Goal: Transaction & Acquisition: Purchase product/service

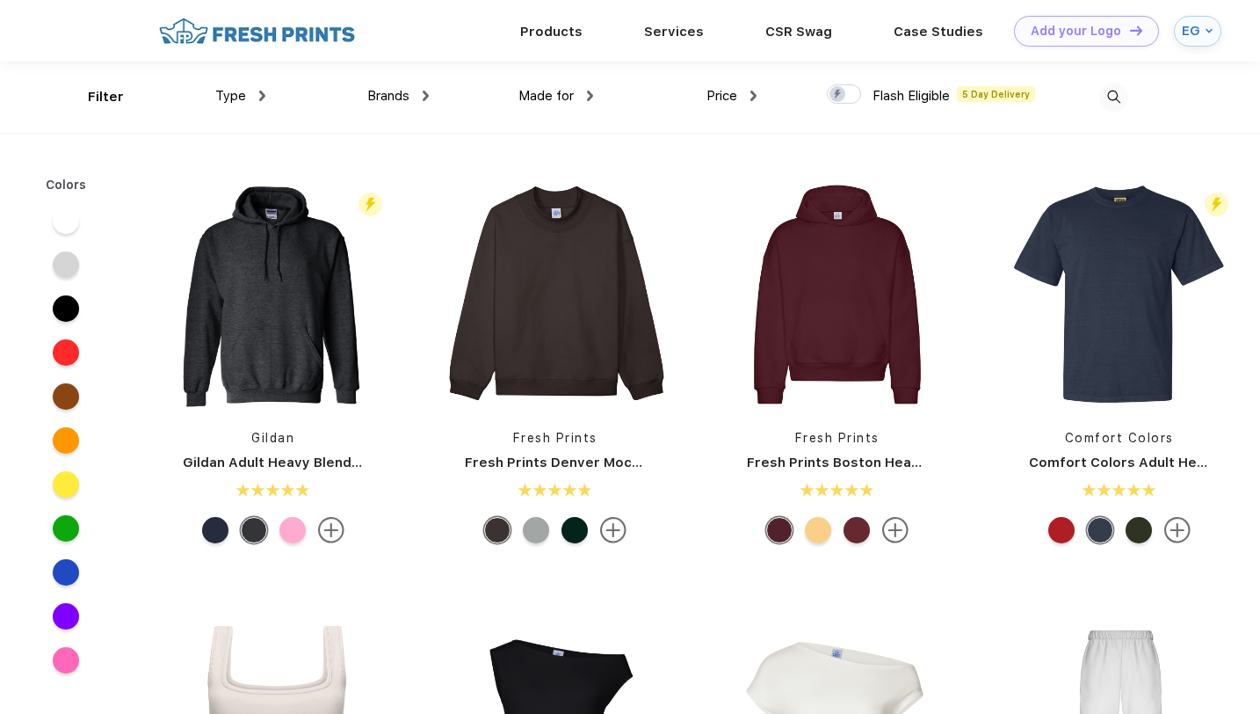
scroll to position [1, 0]
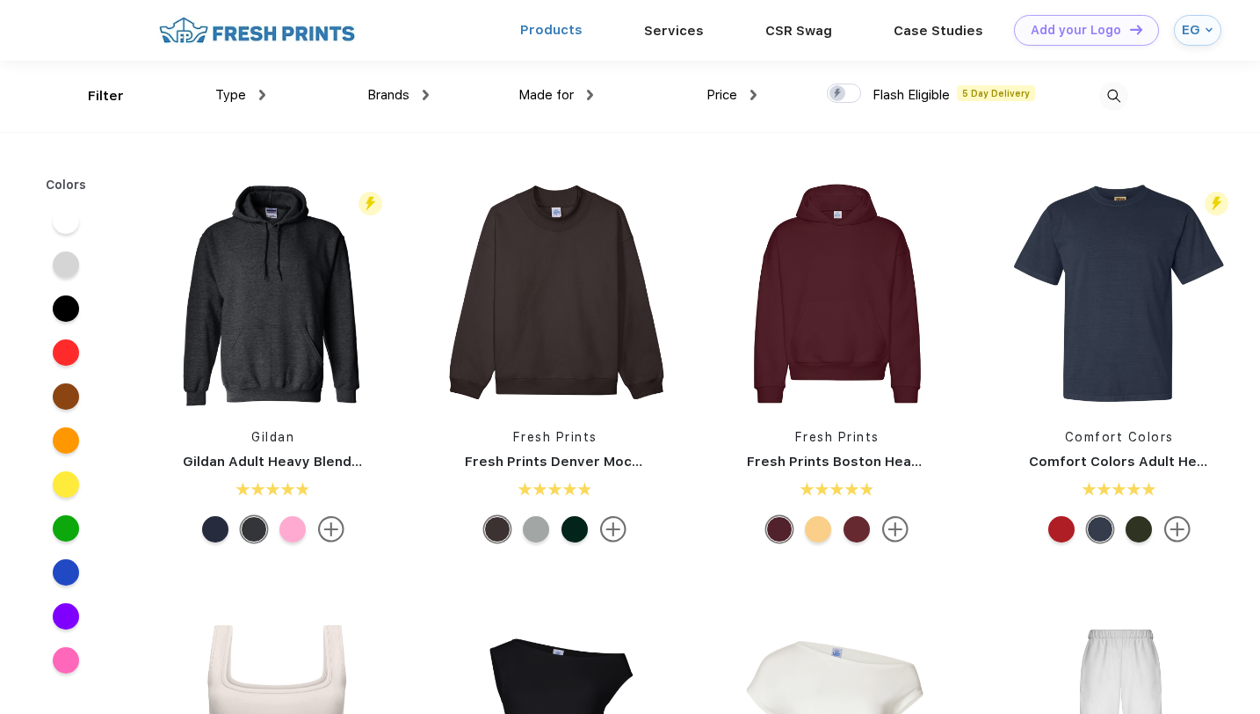
click at [551, 31] on link "Products" at bounding box center [551, 30] width 62 height 16
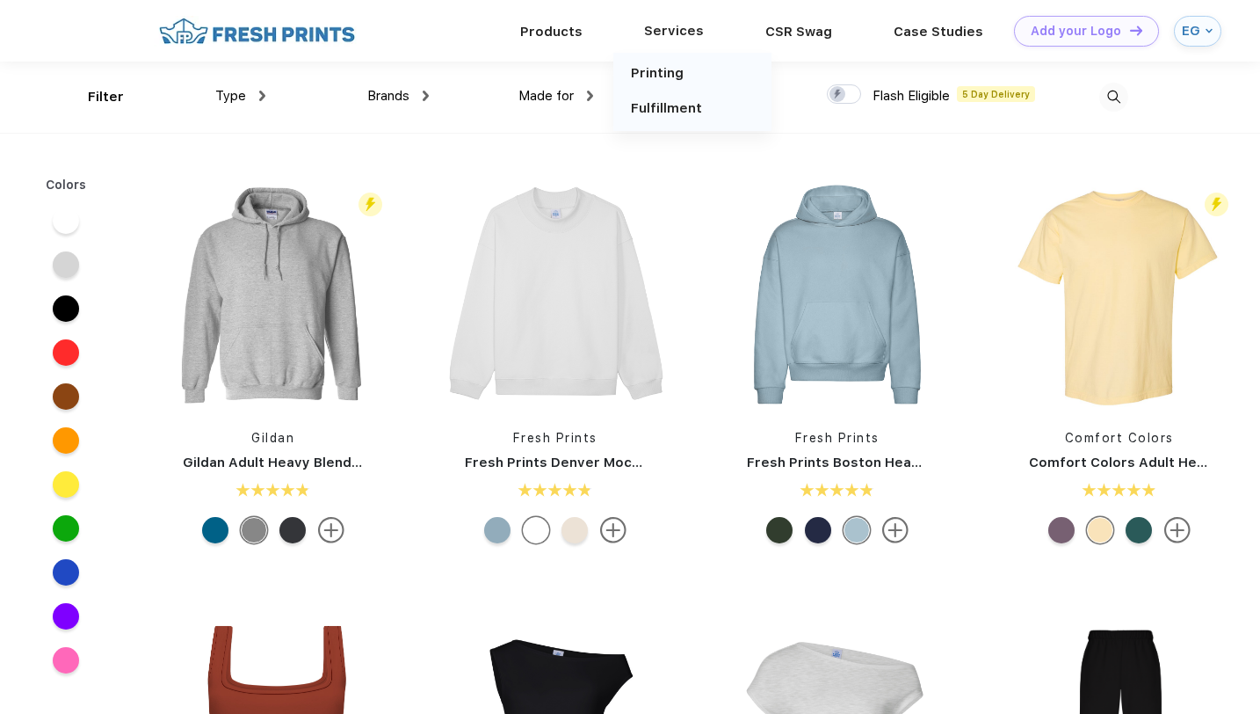
scroll to position [1, 0]
click at [279, 33] on img at bounding box center [257, 30] width 207 height 31
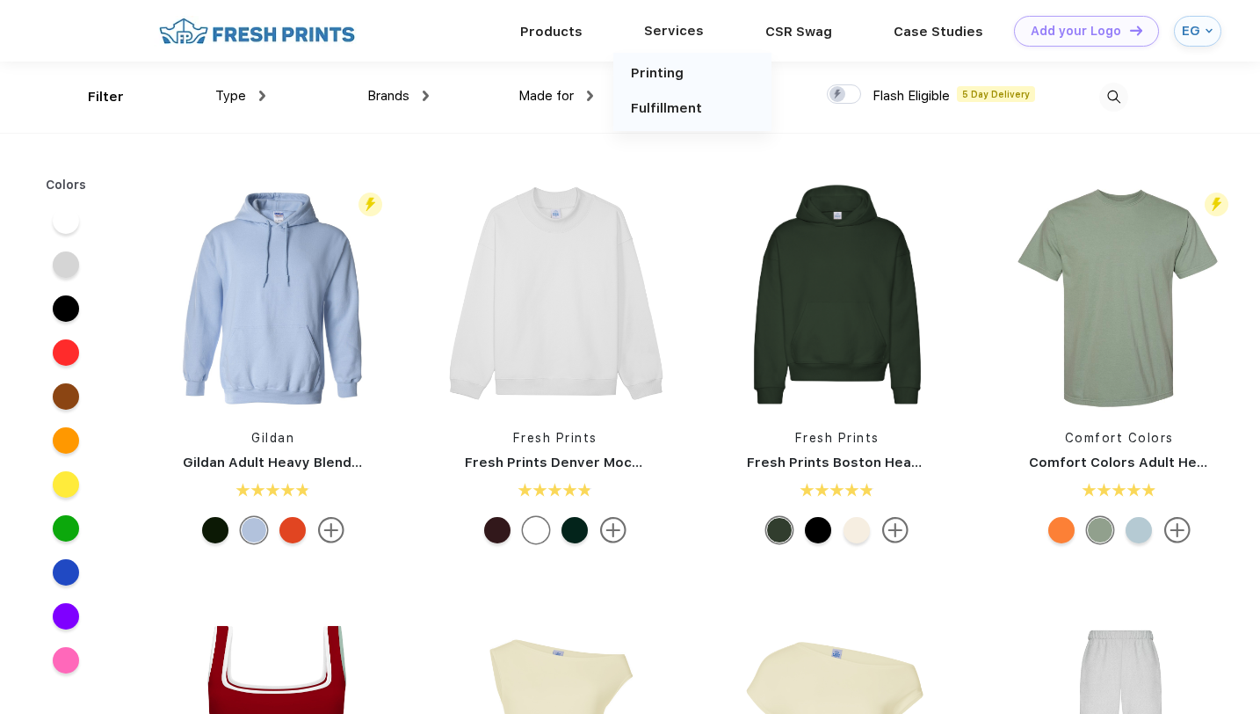
scroll to position [1, 0]
click at [562, 460] on link "Fresh Prints Denver Mock Neck Heavyweight Sweatshirt" at bounding box center [655, 461] width 381 height 16
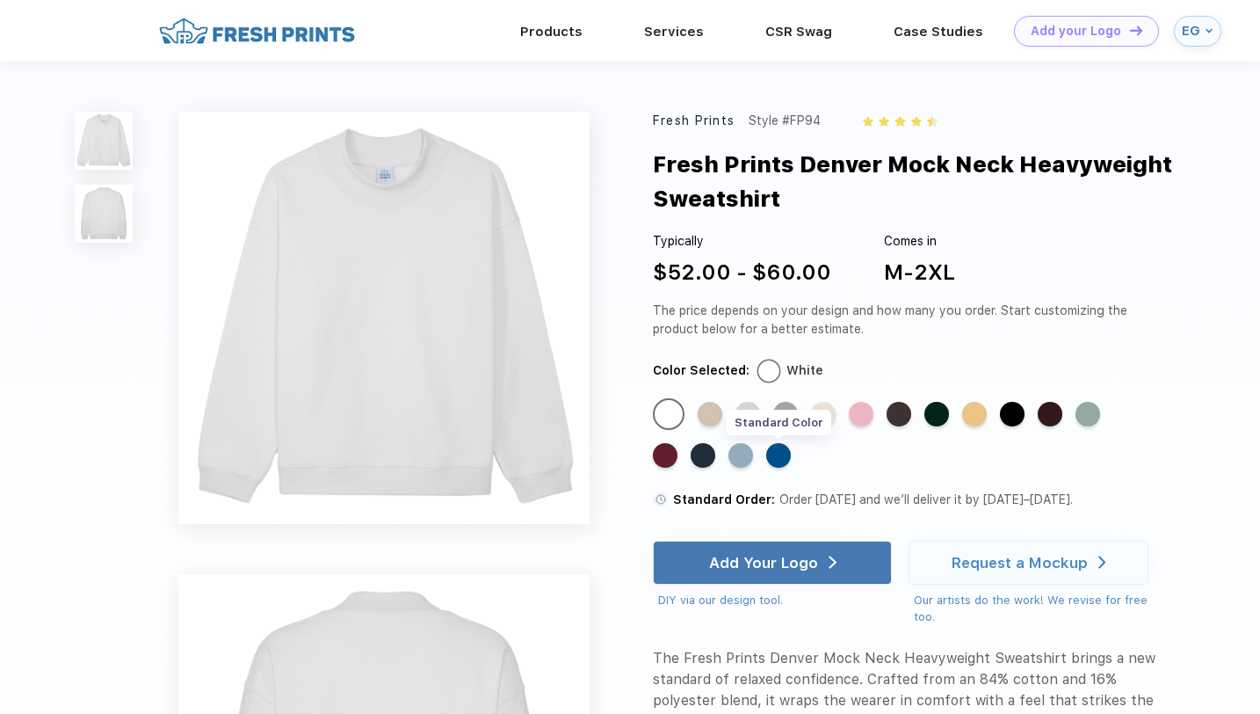
click at [784, 454] on div "Standard Color" at bounding box center [778, 455] width 25 height 25
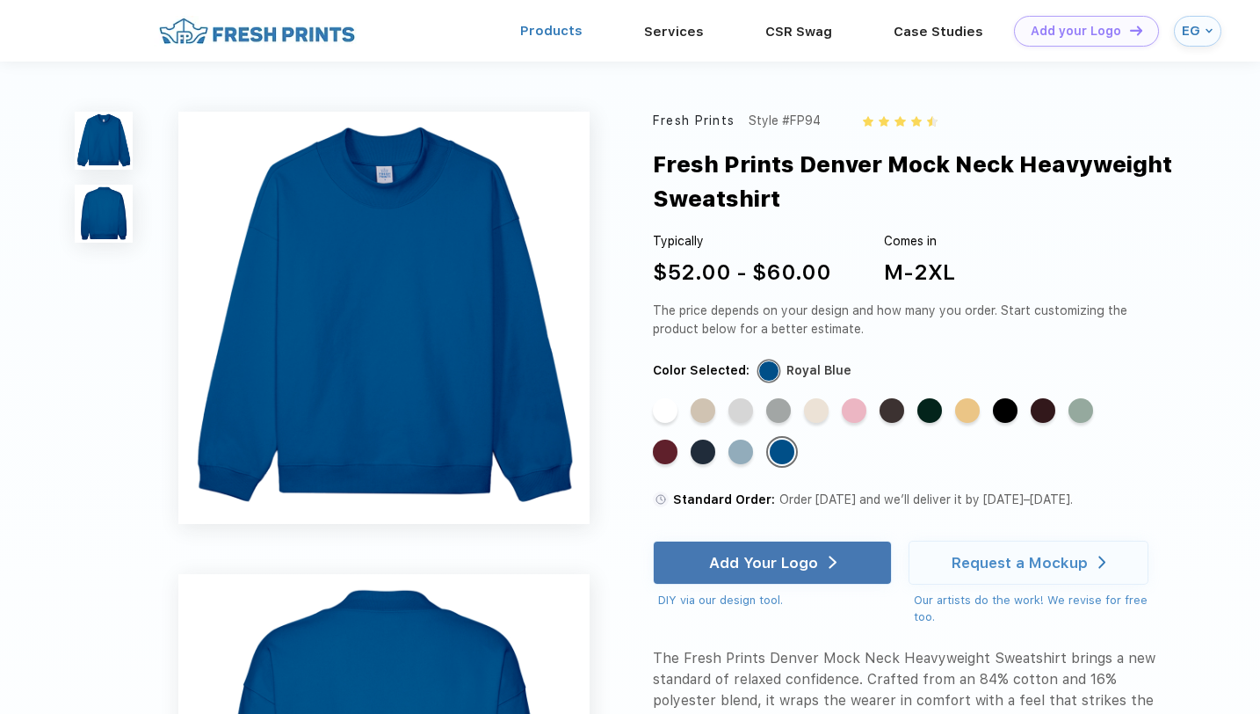
click at [541, 35] on link "Products" at bounding box center [551, 31] width 62 height 16
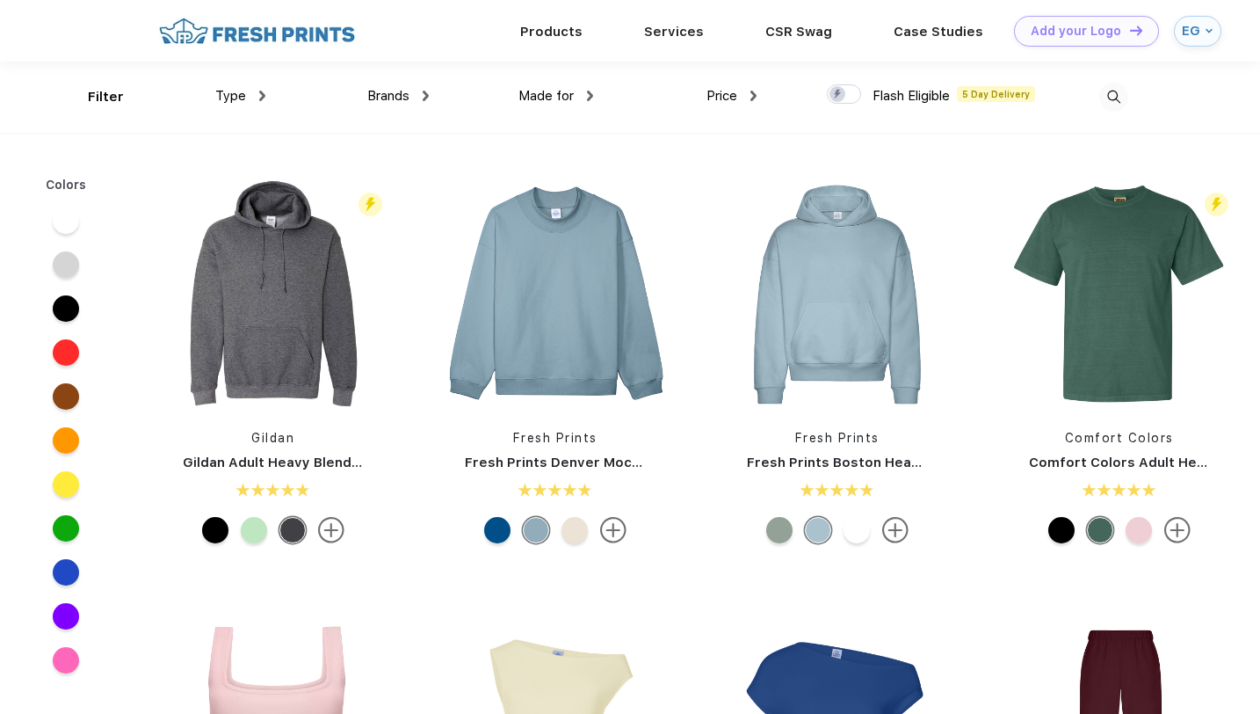
scroll to position [1, 0]
click at [344, 33] on img at bounding box center [257, 30] width 207 height 31
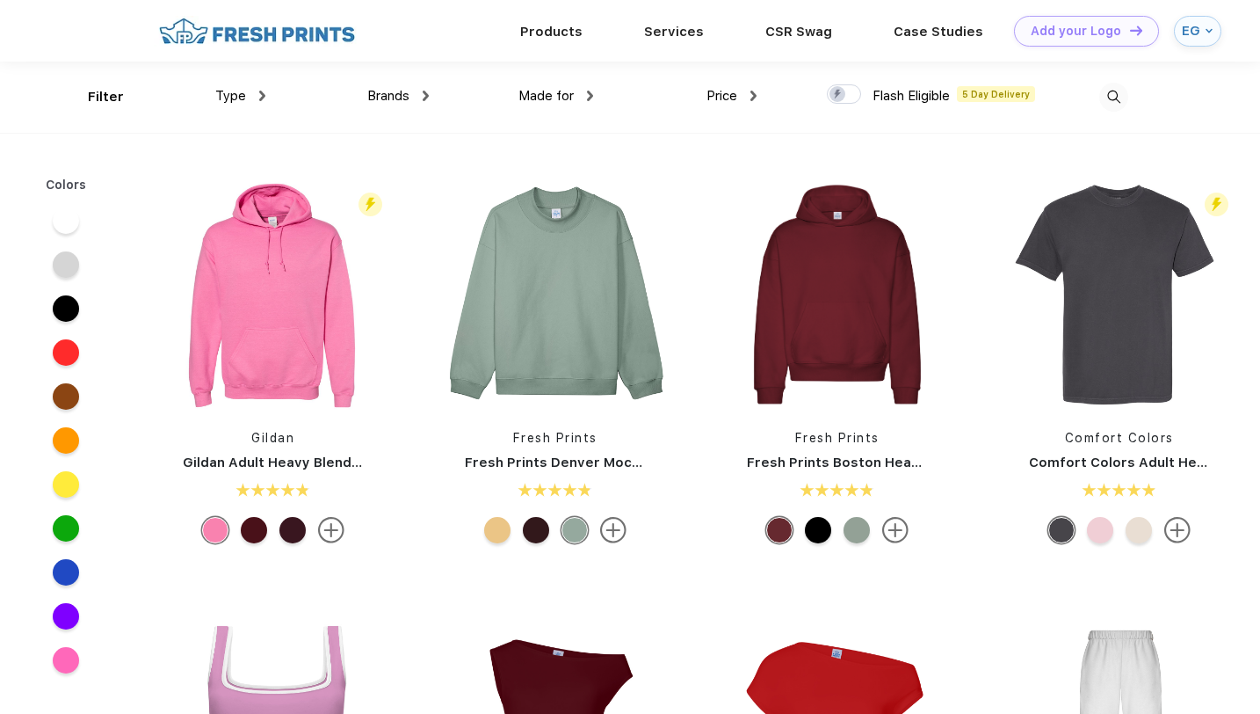
scroll to position [1, 0]
click at [256, 42] on img at bounding box center [257, 30] width 207 height 31
